Goal: Navigation & Orientation: Find specific page/section

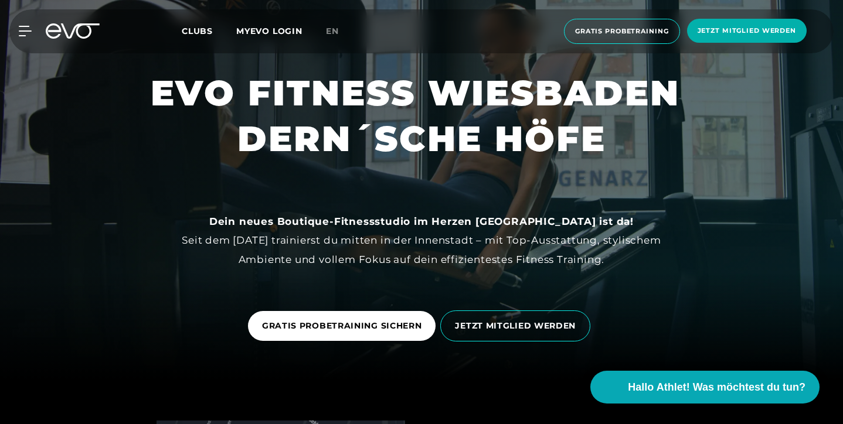
scroll to position [41, 0]
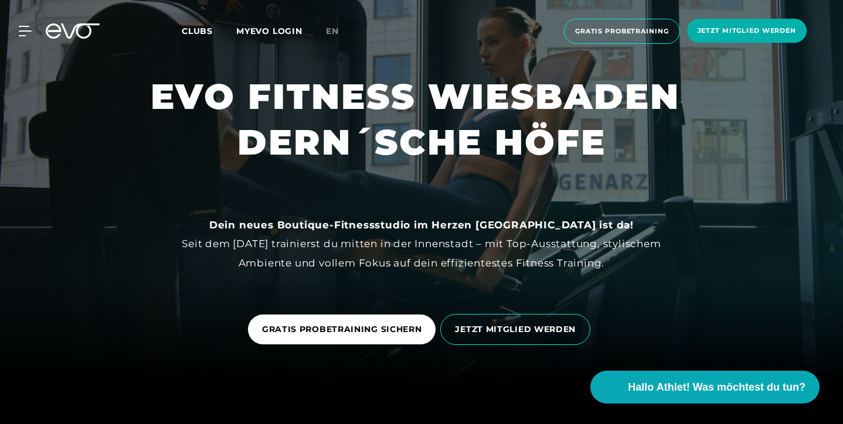
click at [17, 40] on div "MyEVO Login Über EVO Mitgliedschaften Probetraining TAGESPASS EVO Studios [GEOG…" at bounding box center [421, 31] width 838 height 44
click at [23, 33] on icon at bounding box center [27, 31] width 17 height 11
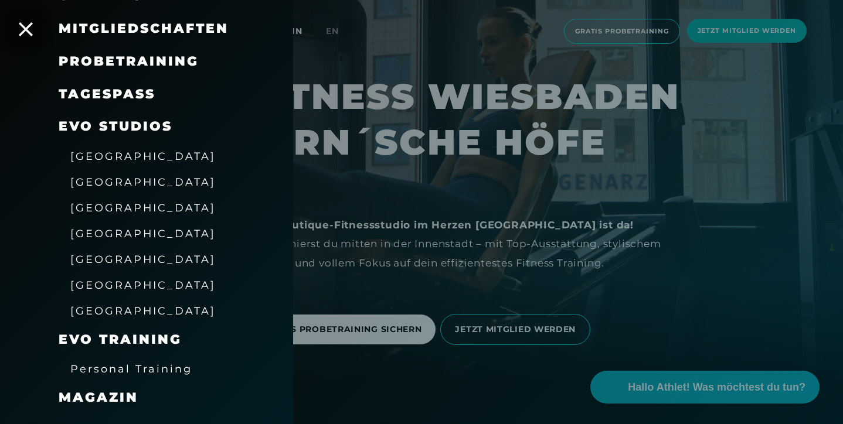
scroll to position [121, 0]
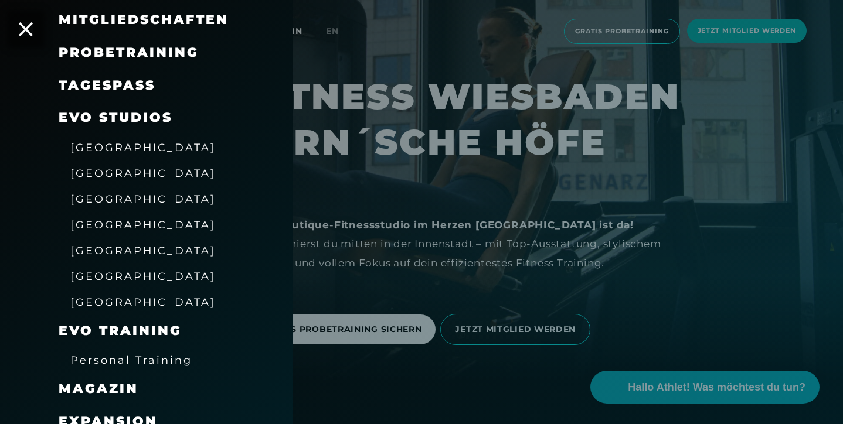
click at [107, 270] on span "[GEOGRAPHIC_DATA]" at bounding box center [142, 276] width 145 height 12
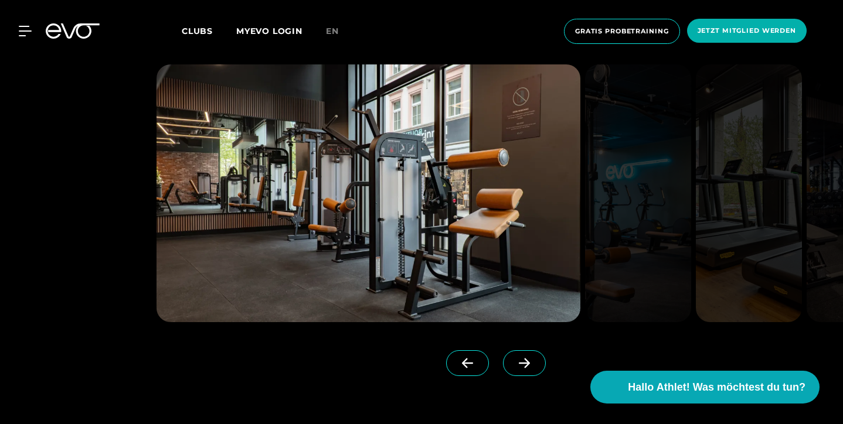
scroll to position [1262, 0]
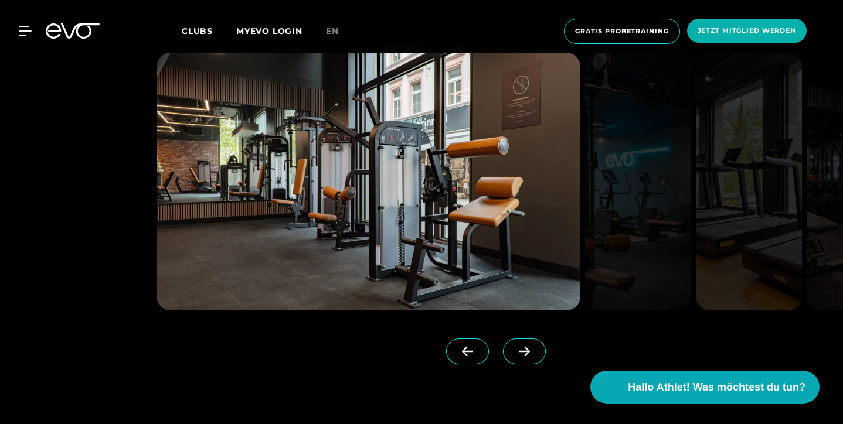
click at [512, 344] on span at bounding box center [524, 352] width 43 height 26
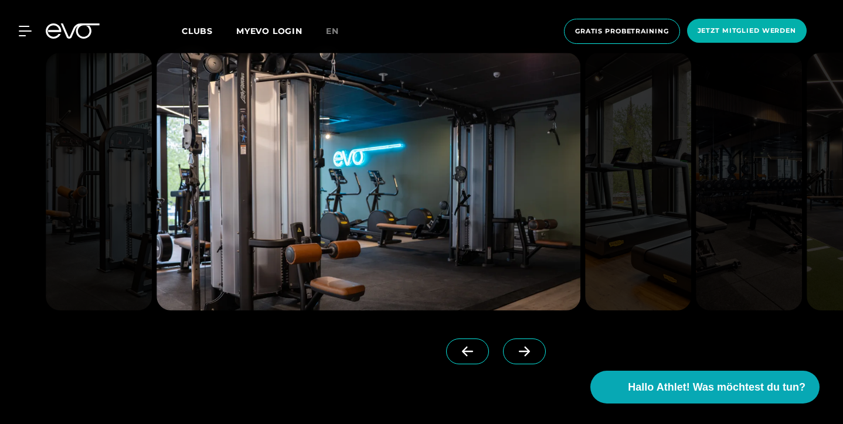
click at [512, 344] on span at bounding box center [524, 352] width 43 height 26
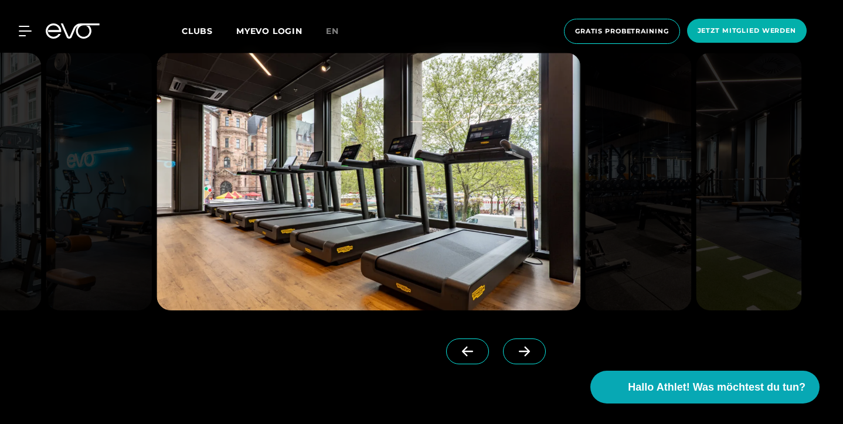
click at [523, 349] on icon at bounding box center [524, 351] width 21 height 11
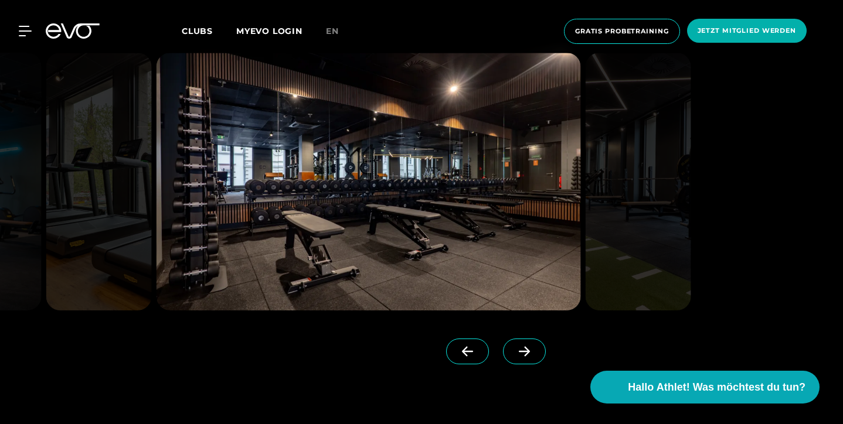
click at [523, 349] on icon at bounding box center [524, 351] width 21 height 11
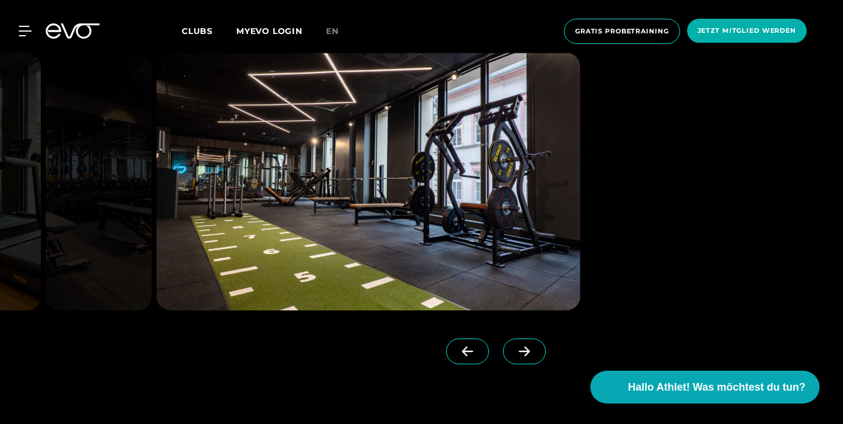
click at [523, 349] on icon at bounding box center [524, 351] width 21 height 11
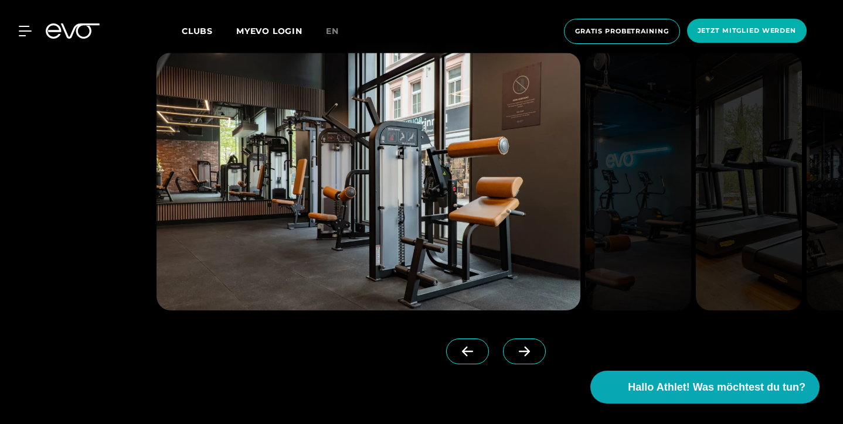
click at [523, 351] on icon at bounding box center [524, 351] width 21 height 11
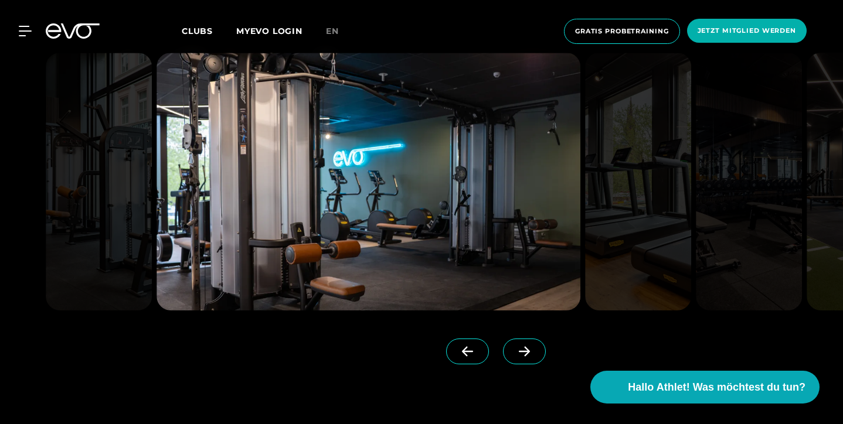
click at [529, 356] on span at bounding box center [524, 352] width 43 height 26
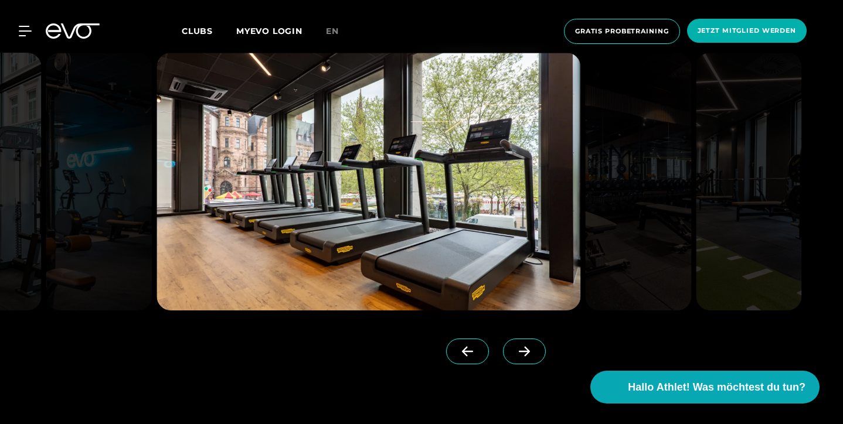
click at [532, 352] on icon at bounding box center [524, 351] width 21 height 11
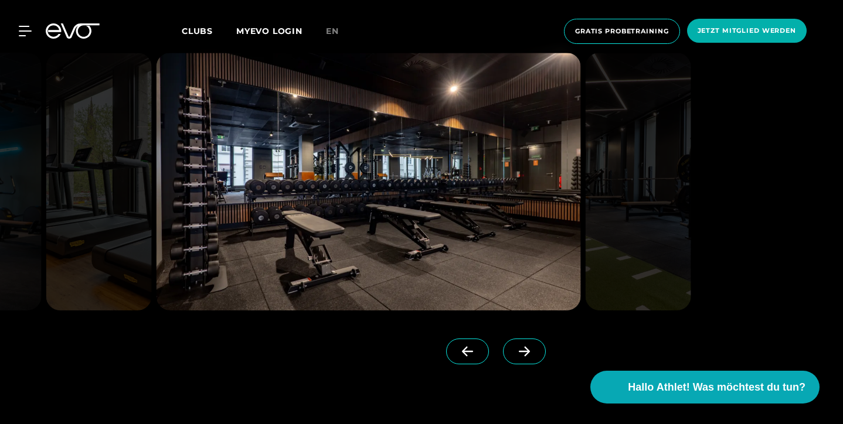
click at [526, 347] on icon at bounding box center [524, 352] width 11 height 10
